Goal: Task Accomplishment & Management: Use online tool/utility

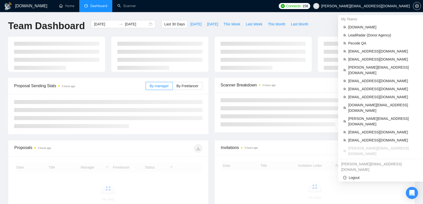
click at [395, 6] on span "[PERSON_NAME][EMAIL_ADDRESS][DOMAIN_NAME]" at bounding box center [365, 6] width 89 height 0
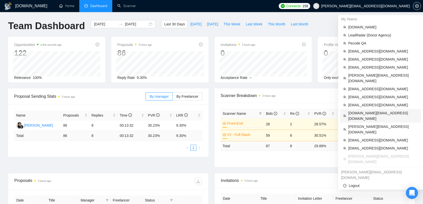
click at [363, 110] on span "[DOMAIN_NAME][EMAIL_ADDRESS][DOMAIN_NAME]" at bounding box center [383, 115] width 70 height 11
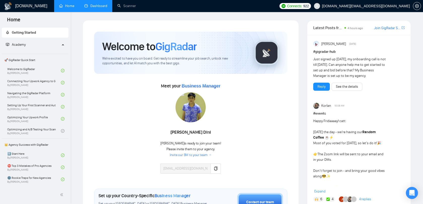
click at [91, 4] on link "Dashboard" at bounding box center [95, 6] width 23 height 4
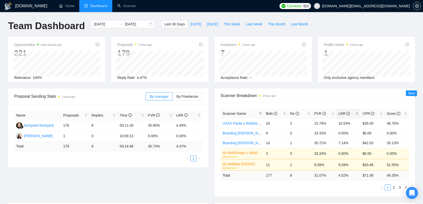
click at [357, 112] on div "LRR" at bounding box center [348, 114] width 20 height 6
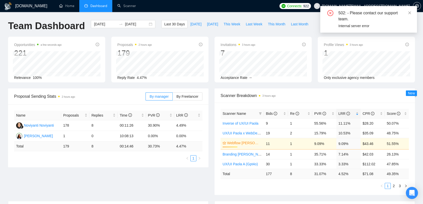
click at [355, 100] on div "Scanner Breakdown 3 hours ago" at bounding box center [314, 96] width 188 height 14
click at [410, 13] on icon "close" at bounding box center [409, 12] width 3 height 3
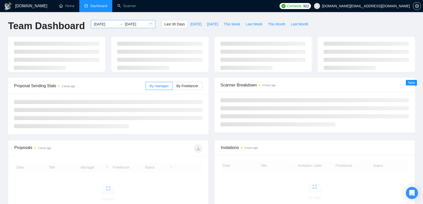
click at [105, 25] on input "[DATE]" at bounding box center [105, 24] width 23 height 6
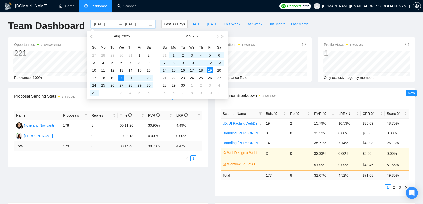
click at [97, 38] on span "button" at bounding box center [97, 36] width 3 height 3
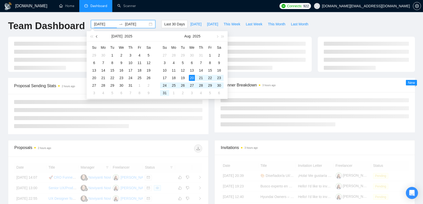
click at [97, 38] on span "button" at bounding box center [97, 36] width 3 height 3
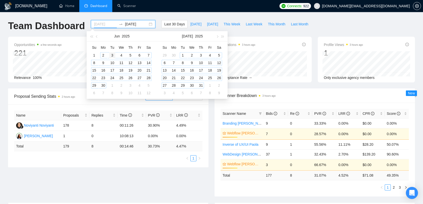
type input "2025-06-03"
click at [113, 53] on div "3" at bounding box center [112, 55] width 6 height 6
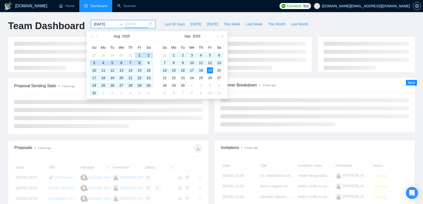
type input "[DATE]"
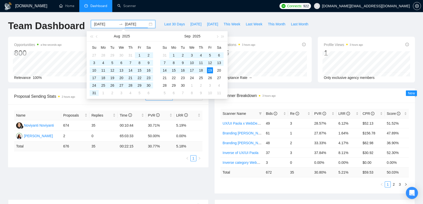
click at [324, 104] on div "Scanner Name Bids Re PVR LRR CPR Score UX/UI Paola x WebDesign (Perfect!) 49 3 …" at bounding box center [314, 148] width 200 height 91
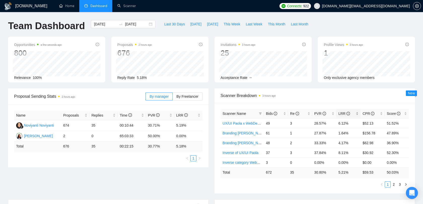
click at [358, 112] on div "LRR" at bounding box center [348, 114] width 20 height 6
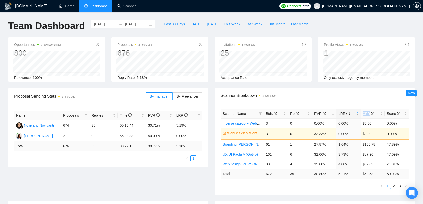
click at [358, 112] on div "LRR" at bounding box center [348, 114] width 20 height 6
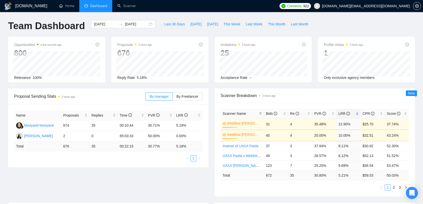
click at [357, 114] on div "LRR" at bounding box center [348, 114] width 20 height 6
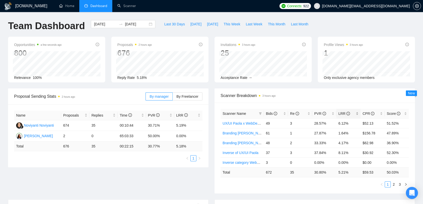
click at [357, 113] on div "LRR" at bounding box center [348, 114] width 20 height 6
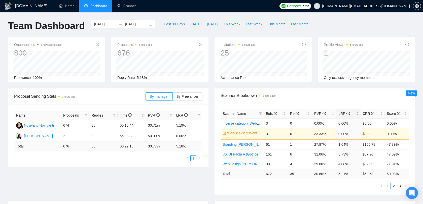
click at [357, 113] on div "LRR" at bounding box center [348, 114] width 20 height 6
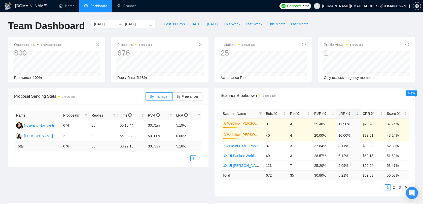
click at [322, 95] on span "Scanner Breakdown 3 hours ago" at bounding box center [314, 96] width 188 height 6
click at [131, 6] on link "Scanner" at bounding box center [126, 6] width 19 height 4
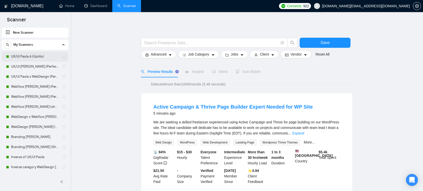
click at [19, 58] on link "UX/UI Paola A (Gpt4o)" at bounding box center [35, 57] width 48 height 10
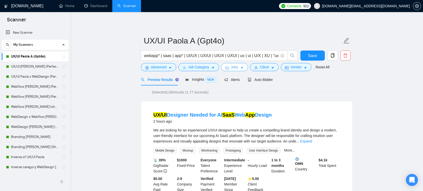
click at [235, 67] on span "Jobs" at bounding box center [235, 67] width 8 height 6
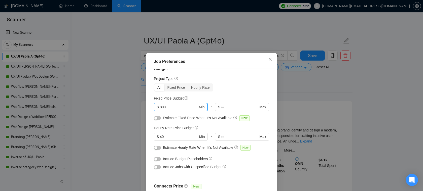
scroll to position [10, 0]
click at [177, 105] on input "800" at bounding box center [179, 106] width 38 height 6
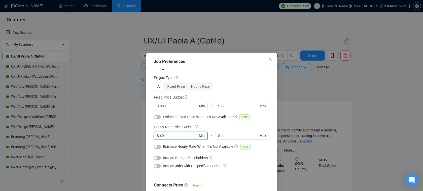
click at [172, 135] on input "40" at bounding box center [179, 136] width 38 height 6
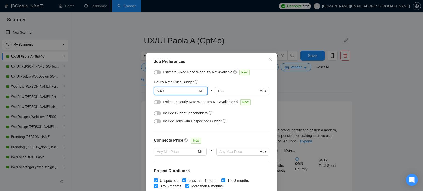
scroll to position [65, 0]
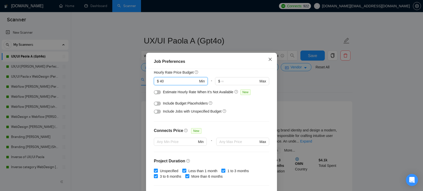
click at [269, 57] on icon "close" at bounding box center [270, 59] width 4 height 4
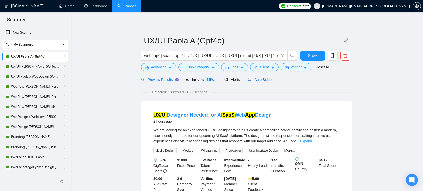
click at [261, 79] on span "Auto Bidder" at bounding box center [260, 80] width 25 height 4
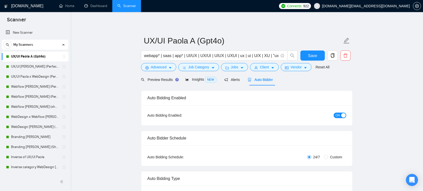
radio input "false"
radio input "true"
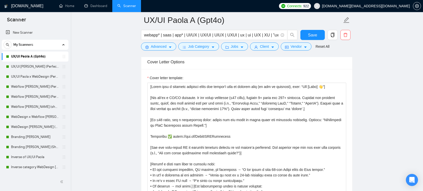
scroll to position [656, 0]
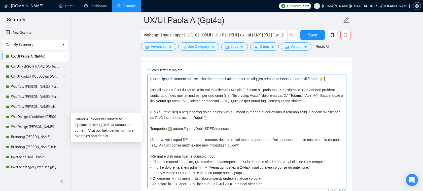
drag, startPoint x: 224, startPoint y: 135, endPoint x: 149, endPoint y: 134, distance: 74.5
click at [149, 134] on textarea "Cover letter template:" at bounding box center [246, 131] width 199 height 113
drag, startPoint x: 239, startPoint y: 125, endPoint x: 155, endPoint y: 117, distance: 85.0
click at [155, 116] on textarea "Cover letter template:" at bounding box center [246, 131] width 199 height 113
click at [228, 138] on textarea "Cover letter template:" at bounding box center [246, 131] width 199 height 113
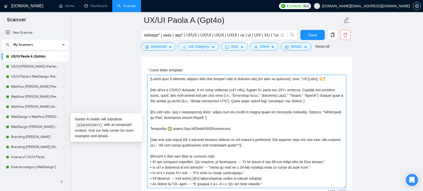
drag, startPoint x: 229, startPoint y: 135, endPoint x: 149, endPoint y: 135, distance: 79.5
click at [149, 135] on textarea "Cover letter template:" at bounding box center [246, 131] width 199 height 113
click at [210, 135] on textarea "Cover letter template:" at bounding box center [246, 131] width 199 height 113
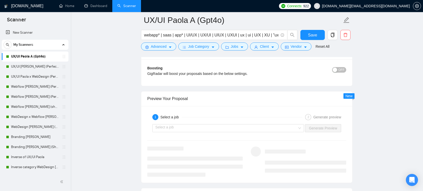
scroll to position [1030, 0]
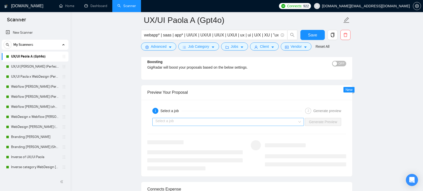
click at [229, 122] on input "search" at bounding box center [226, 122] width 142 height 8
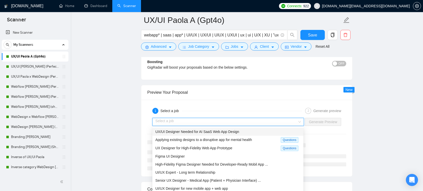
click at [194, 132] on span "UX/UI Designer Needed for AI SaaS Web App Design" at bounding box center [197, 132] width 84 height 4
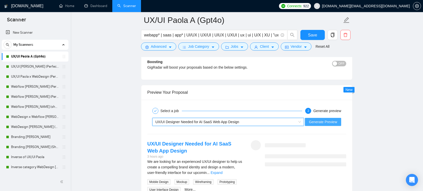
click at [312, 122] on span "Generate Preview" at bounding box center [323, 122] width 28 height 6
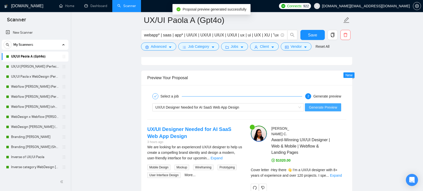
scroll to position [1069, 0]
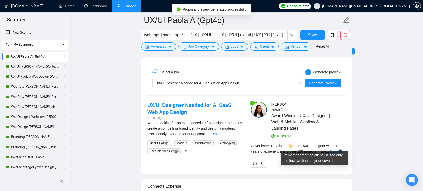
click at [339, 150] on link "Expand" at bounding box center [336, 152] width 12 height 4
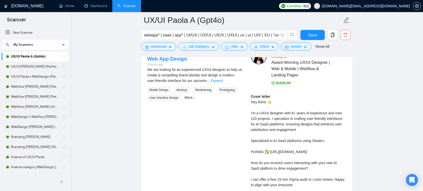
scroll to position [1123, 0]
drag, startPoint x: 292, startPoint y: 107, endPoint x: 312, endPoint y: 107, distance: 19.9
click at [312, 107] on div "Cover letter Hey there 👋 I’m a UX/UI designer with 8+ years of experience and o…" at bounding box center [298, 151] width 95 height 116
drag, startPoint x: 272, startPoint y: 113, endPoint x: 247, endPoint y: 113, distance: 24.7
click at [247, 113] on div "Paola C . Award-Winning UX/UI Designer | Web & Mobile | Webflow & Landing Pages…" at bounding box center [298, 135] width 103 height 175
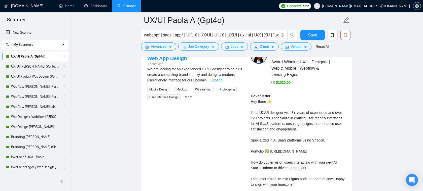
click at [278, 115] on div "Cover letter Hey there 👋 I’m a UX/UI designer with 8+ years of experience and o…" at bounding box center [298, 151] width 95 height 116
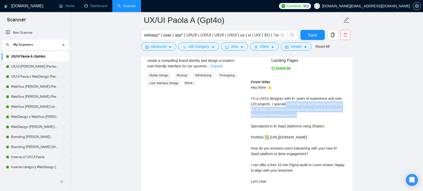
drag, startPoint x: 325, startPoint y: 107, endPoint x: 287, endPoint y: 97, distance: 39.9
click at [287, 97] on div "Cover letter Hey there 👋 I’m a UX/UI designer with 8+ years of experience and o…" at bounding box center [298, 137] width 95 height 116
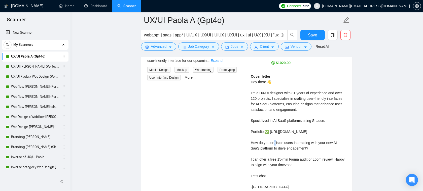
drag, startPoint x: 328, startPoint y: 126, endPoint x: 255, endPoint y: 130, distance: 72.3
click at [256, 130] on div "Cover letter Hey there 👋 I’m a UX/UI designer with 8+ years of experience and o…" at bounding box center [298, 132] width 95 height 116
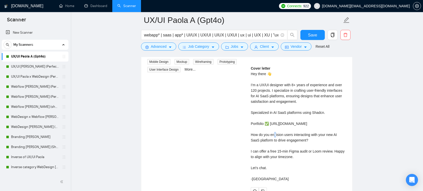
scroll to position [1151, 0]
drag, startPoint x: 316, startPoint y: 135, endPoint x: 254, endPoint y: 130, distance: 61.6
click at [255, 130] on div "Cover letter Hey there 👋 I’m a UX/UI designer with 8+ years of experience and o…" at bounding box center [298, 123] width 95 height 116
click at [303, 137] on div "Cover letter Hey there 👋 I’m a UX/UI designer with 8+ years of experience and o…" at bounding box center [298, 123] width 95 height 116
drag, startPoint x: 267, startPoint y: 145, endPoint x: 294, endPoint y: 145, distance: 27.4
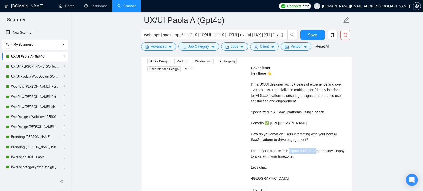
click at [294, 145] on div "Cover letter Hey there 👋 I’m a UX/UI designer with 8+ years of experience and o…" at bounding box center [298, 123] width 95 height 116
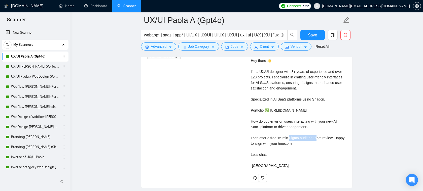
scroll to position [1166, 0]
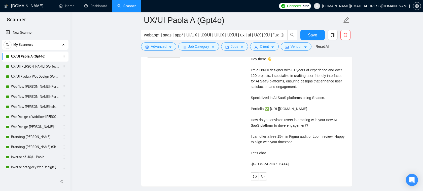
click at [294, 134] on div "Cover letter Hey there 👋 I’m a UX/UI designer with 8+ years of experience and o…" at bounding box center [298, 109] width 95 height 116
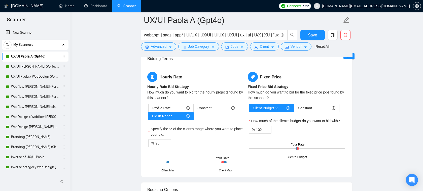
scroll to position [885, 0]
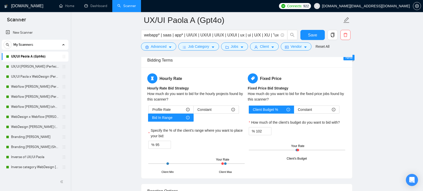
click at [40, 57] on link "UX/UI Paola A (Gpt4o)" at bounding box center [35, 57] width 48 height 10
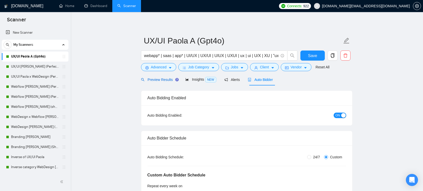
click at [168, 79] on span "Preview Results" at bounding box center [159, 80] width 36 height 4
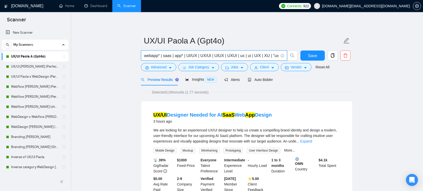
click at [166, 55] on input "webapp* | saas | app* | UI/UX | UX/UI | UIUX | UXUI | ux | ui | U/X | XU | "ux …" at bounding box center [211, 56] width 134 height 6
drag, startPoint x: 150, startPoint y: 56, endPoint x: 233, endPoint y: 55, distance: 83.1
click at [233, 55] on input "webapp* | saas | app* | UI/UX | UX/UI | UIUX | UXUI | ux | ui | U/X | XU | "ux …" at bounding box center [211, 56] width 134 height 6
click at [246, 55] on input "webapp* | saas | app* | UI/UX | UX/UI | UIUX | UXUI | ux | ui | U/X | XU | "ux …" at bounding box center [211, 56] width 134 height 6
drag, startPoint x: 246, startPoint y: 55, endPoint x: 276, endPoint y: 54, distance: 30.2
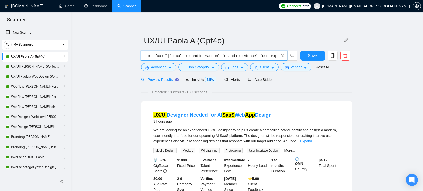
click at [276, 54] on input "webapp* | saas | app* | UI/UX | UX/UI | UIUX | UXUI | ux | ui | U/X | XU | "ux …" at bounding box center [211, 56] width 134 height 6
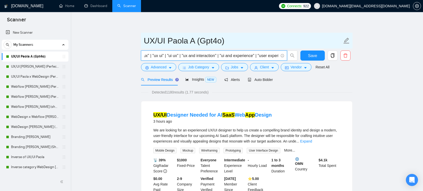
click at [259, 39] on input "UX/UI Paola A (Gpt4o)" at bounding box center [243, 40] width 198 height 13
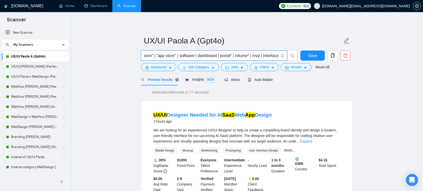
scroll to position [0, 575]
drag, startPoint x: 240, startPoint y: 55, endPoint x: 284, endPoint y: 55, distance: 43.8
click at [284, 55] on span "webapp* | saas | app* | UI/UX | UX/UI | UIUX | UXUI | ux | ui | U/X | XU | "ux …" at bounding box center [214, 56] width 146 height 10
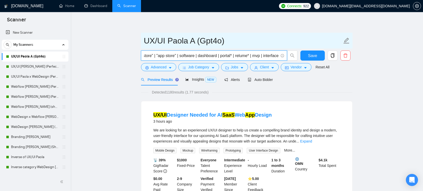
click at [262, 40] on input "UX/UI Paola A (Gpt4o)" at bounding box center [243, 40] width 198 height 13
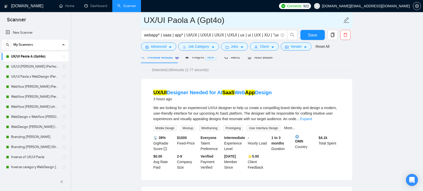
scroll to position [23, 0]
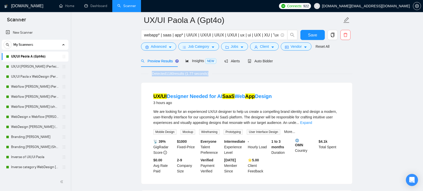
drag, startPoint x: 217, startPoint y: 74, endPoint x: 147, endPoint y: 74, distance: 70.2
click at [147, 74] on div "Detected 1180 results (1.77 seconds)" at bounding box center [246, 74] width 211 height 6
click at [172, 83] on div "UX/UI Designer Needed for AI SaaS Web App Design 3 hours ago We are looking for…" at bounding box center [246, 134] width 211 height 102
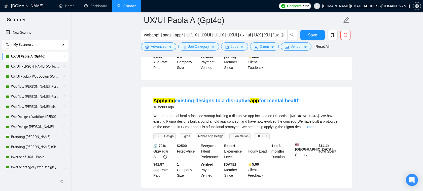
scroll to position [135, 0]
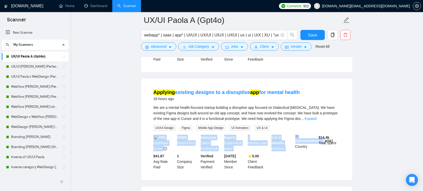
drag, startPoint x: 309, startPoint y: 146, endPoint x: 292, endPoint y: 128, distance: 24.2
click at [292, 128] on li "Applying existing designs to a disruptive app for mental health 18 hours ago We…" at bounding box center [246, 129] width 199 height 89
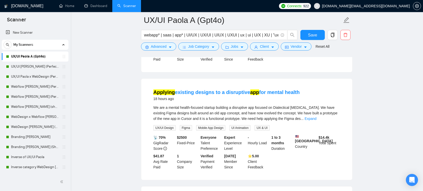
click at [302, 89] on div "Applying existing designs to a disruptive app for mental health 18 hours ago" at bounding box center [246, 95] width 187 height 13
click at [34, 67] on link "UX/UI [PERSON_NAME] (Perfect!)" at bounding box center [35, 67] width 48 height 10
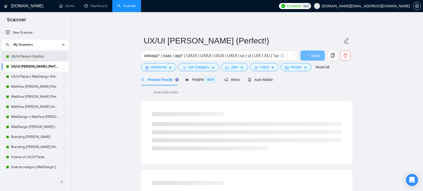
click at [45, 59] on link "UX/UI Paola A (Gpt4o)" at bounding box center [35, 57] width 48 height 10
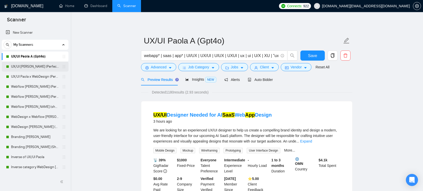
click at [42, 66] on link "UX/UI [PERSON_NAME] (Perfect!)" at bounding box center [35, 67] width 48 height 10
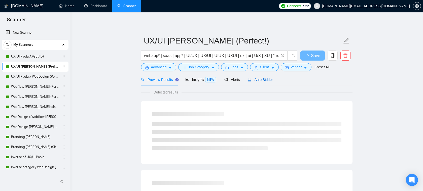
click at [263, 80] on span "Auto Bidder" at bounding box center [260, 80] width 25 height 4
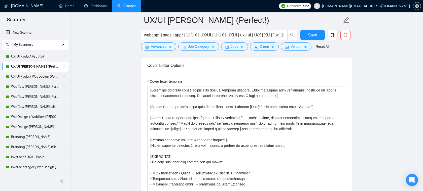
scroll to position [645, 0]
click at [25, 99] on link "Webflow [PERSON_NAME] (Perfect!)" at bounding box center [35, 97] width 48 height 10
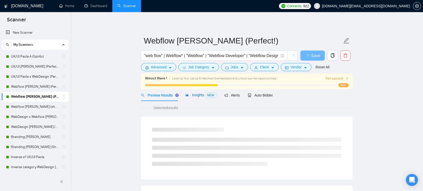
click at [195, 96] on span "Insights NEW" at bounding box center [200, 95] width 31 height 4
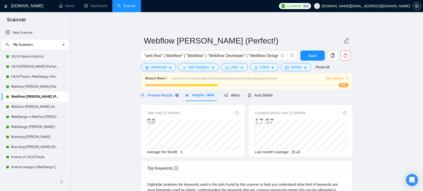
click at [165, 96] on span "Preview Results" at bounding box center [159, 95] width 36 height 4
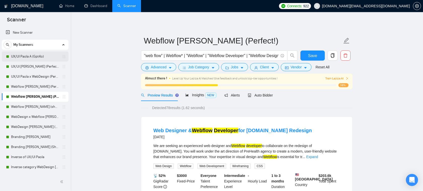
click at [41, 59] on link "UX/UI Paola A (Gpt4o)" at bounding box center [35, 57] width 48 height 10
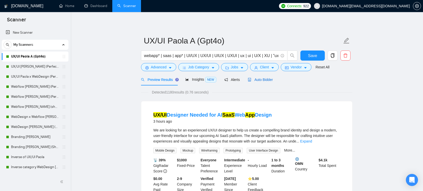
click at [265, 79] on span "Auto Bidder" at bounding box center [260, 80] width 25 height 4
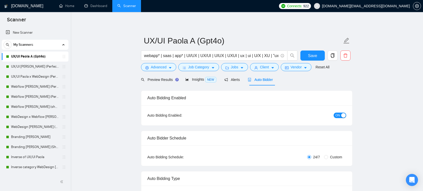
radio input "false"
radio input "true"
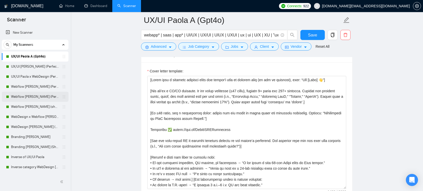
scroll to position [7, 0]
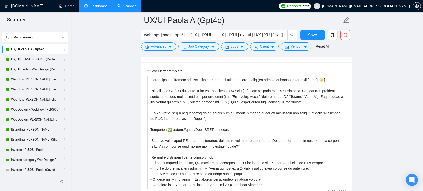
click at [93, 8] on link "Dashboard" at bounding box center [95, 6] width 23 height 4
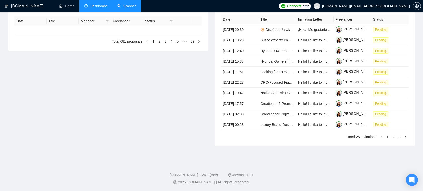
type input "[DATE]"
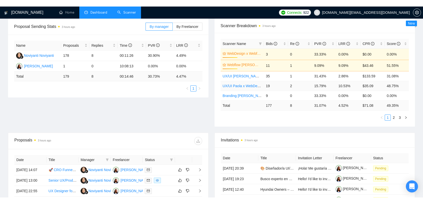
scroll to position [75, 0]
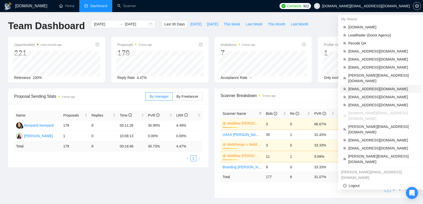
click at [370, 86] on span "[EMAIL_ADDRESS][DOMAIN_NAME]" at bounding box center [383, 89] width 70 height 6
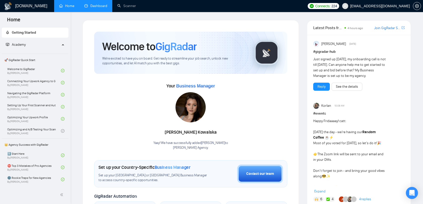
click at [102, 6] on link "Dashboard" at bounding box center [95, 6] width 23 height 4
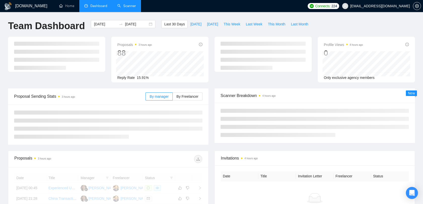
click at [124, 8] on link "Scanner" at bounding box center [126, 6] width 19 height 4
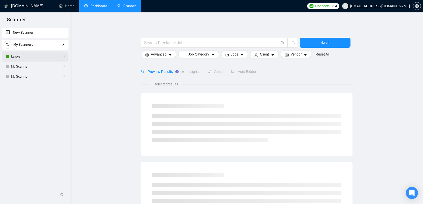
click at [37, 57] on link "Lawyer" at bounding box center [35, 57] width 48 height 10
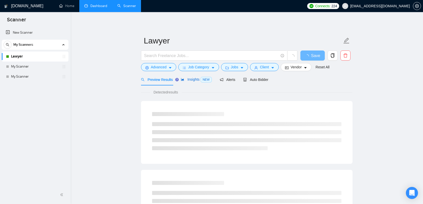
click at [193, 80] on span "Insights NEW" at bounding box center [196, 80] width 31 height 4
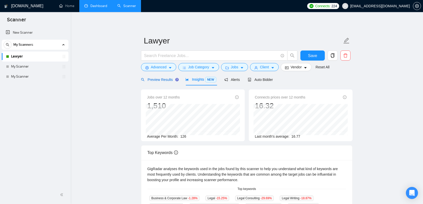
click at [165, 79] on span "Preview Results" at bounding box center [159, 80] width 36 height 4
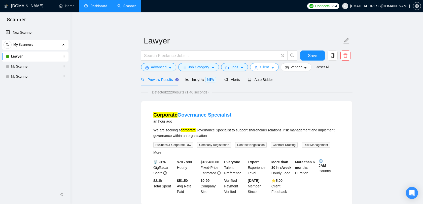
click at [271, 67] on button "Client" at bounding box center [264, 67] width 29 height 8
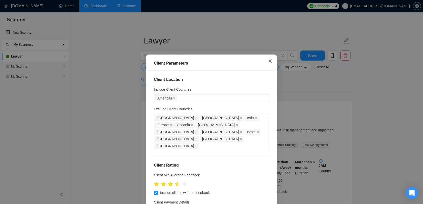
click at [271, 60] on icon "close" at bounding box center [270, 61] width 4 height 4
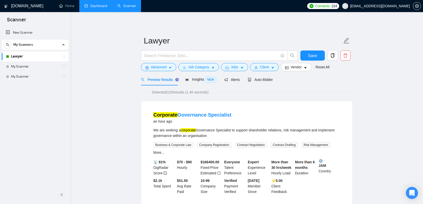
click at [33, 57] on link "Lawyer" at bounding box center [35, 57] width 48 height 10
